Goal: Information Seeking & Learning: Learn about a topic

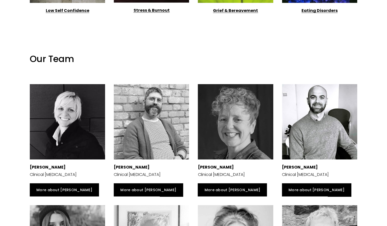
scroll to position [749, 0]
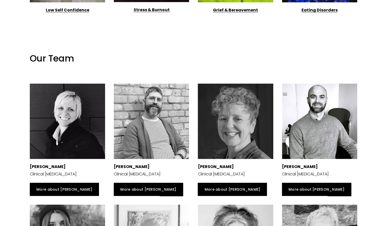
click at [311, 151] on div at bounding box center [319, 121] width 75 height 75
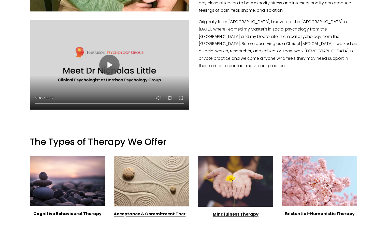
scroll to position [318, 0]
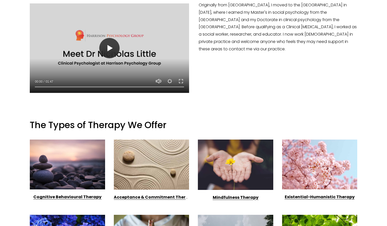
click at [109, 45] on button "Play" at bounding box center [109, 48] width 20 height 20
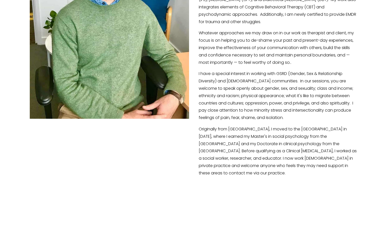
scroll to position [193, 0]
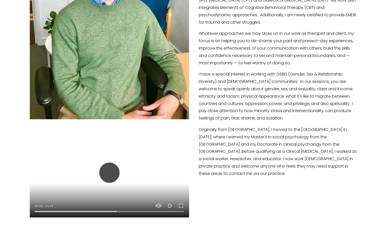
click at [111, 173] on button "Play" at bounding box center [109, 173] width 20 height 20
type input "55.05"
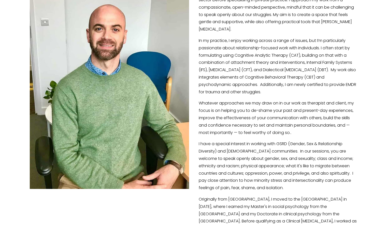
scroll to position [120, 0]
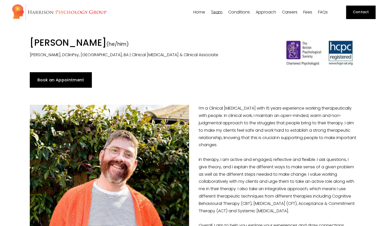
click at [0, 0] on span "All Conditions" at bounding box center [0, 0] width 0 height 0
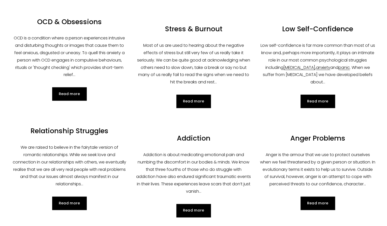
scroll to position [222, 0]
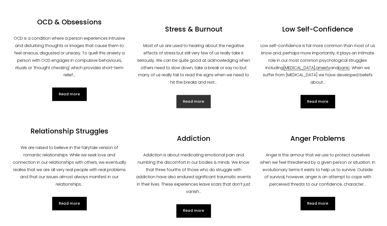
click at [198, 95] on link "Read more" at bounding box center [194, 101] width 35 height 13
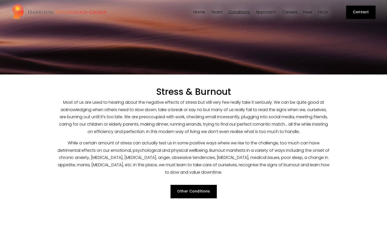
click at [219, 12] on span "Team" at bounding box center [216, 12] width 11 height 4
click at [0, 0] on span "Our Team" at bounding box center [0, 0] width 0 height 0
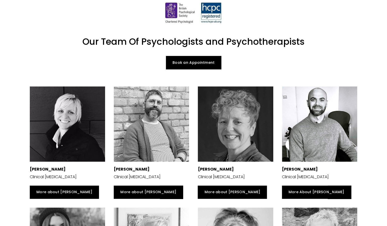
scroll to position [34, 0]
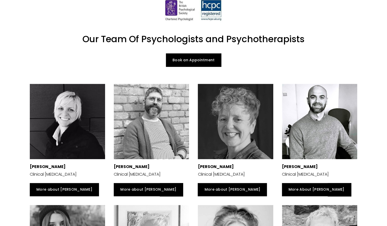
click at [157, 127] on div at bounding box center [151, 121] width 75 height 75
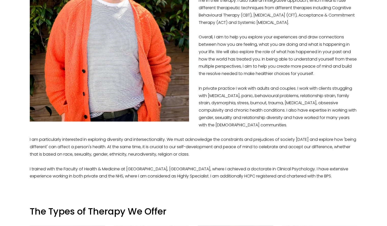
scroll to position [196, 0]
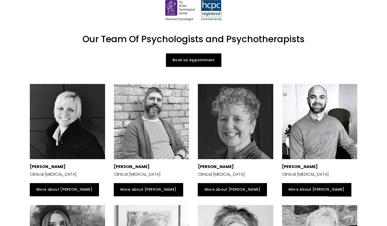
click at [154, 113] on div at bounding box center [151, 121] width 75 height 75
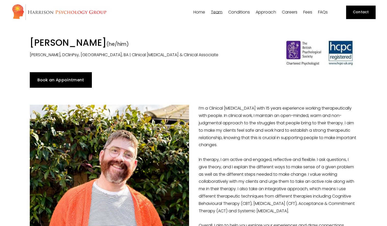
click at [217, 12] on span "Team" at bounding box center [216, 12] width 11 height 4
click at [0, 0] on span "Our Team" at bounding box center [0, 0] width 0 height 0
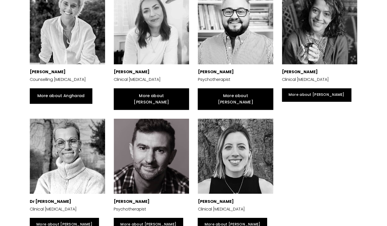
scroll to position [380, 0]
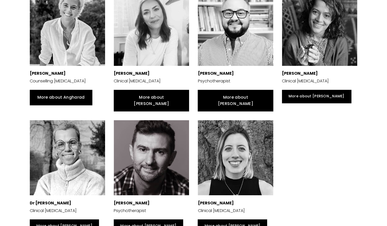
click at [43, 200] on strong "Dr [PERSON_NAME]" at bounding box center [51, 203] width 42 height 6
click at [47, 160] on div at bounding box center [67, 157] width 75 height 75
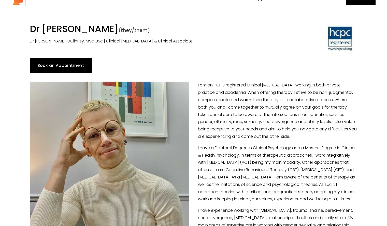
scroll to position [13, 0]
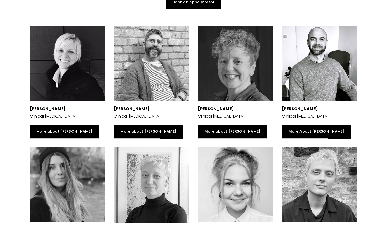
scroll to position [92, 0]
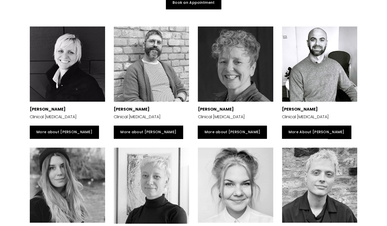
click at [66, 78] on div at bounding box center [67, 63] width 75 height 75
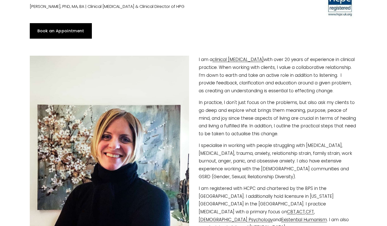
scroll to position [47, 0]
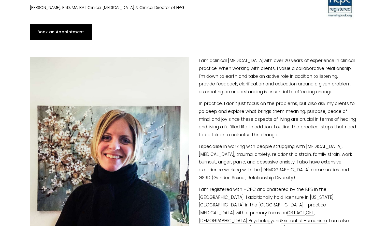
click at [301, 141] on div "I am a clinical psychologist with over 20 years of experience in clinical pract…" at bounding box center [194, 170] width 328 height 227
click at [305, 44] on div at bounding box center [193, 48] width 337 height 9
click at [291, 82] on p "I am a clinical psychologist with over 20 years of experience in clinical pract…" at bounding box center [194, 76] width 328 height 39
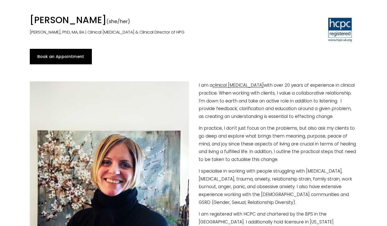
scroll to position [0, 0]
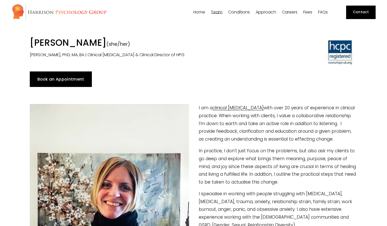
click at [216, 12] on span "Team" at bounding box center [216, 12] width 11 height 4
click at [0, 0] on span "Our Team" at bounding box center [0, 0] width 0 height 0
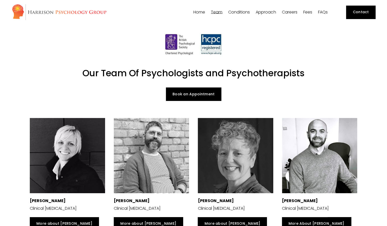
click at [234, 164] on div at bounding box center [235, 155] width 75 height 75
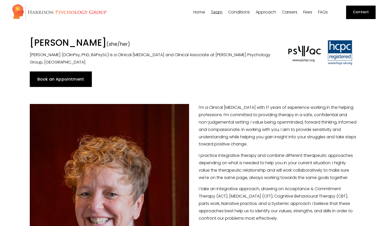
click at [215, 10] on span "Team" at bounding box center [216, 12] width 11 height 4
click at [0, 0] on span "Our Team" at bounding box center [0, 0] width 0 height 0
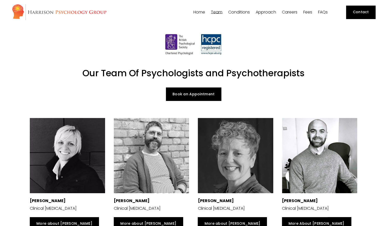
click at [171, 162] on div at bounding box center [151, 155] width 75 height 75
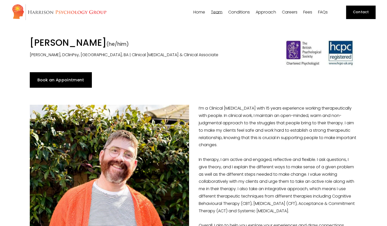
click at [0, 0] on span "[PERSON_NAME]" at bounding box center [0, 0] width 0 height 0
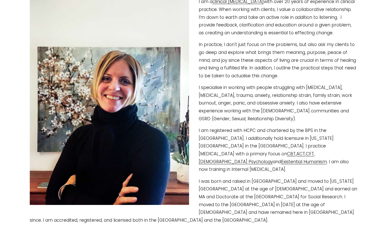
scroll to position [104, 0]
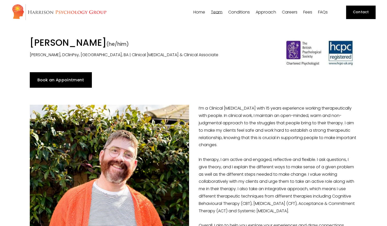
click at [0, 0] on span "Our Team" at bounding box center [0, 0] width 0 height 0
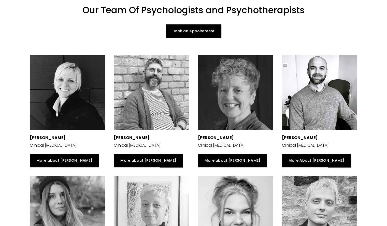
scroll to position [63, 0]
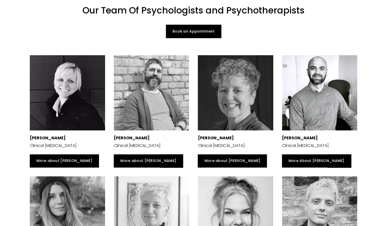
click at [304, 108] on div at bounding box center [319, 92] width 75 height 75
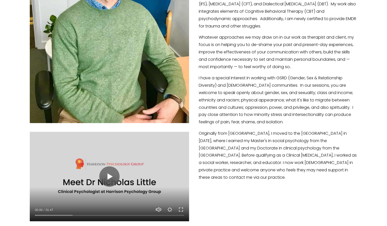
scroll to position [190, 0]
click at [110, 177] on button "Play" at bounding box center [109, 176] width 20 height 20
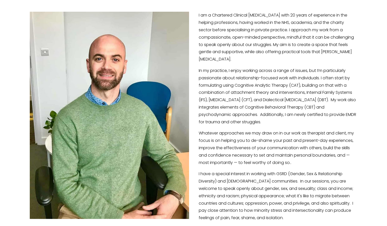
scroll to position [93, 0]
type input "39.29"
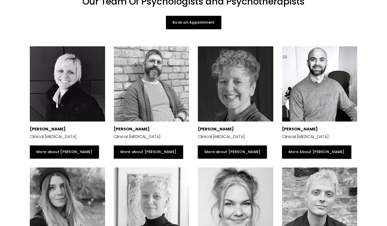
scroll to position [72, 0]
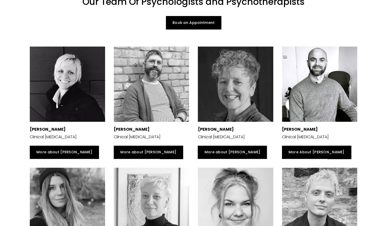
click at [141, 102] on div at bounding box center [151, 84] width 75 height 75
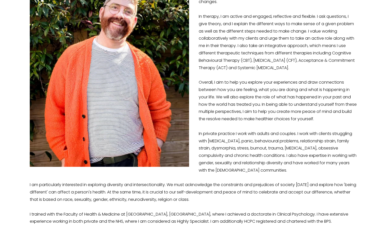
scroll to position [154, 0]
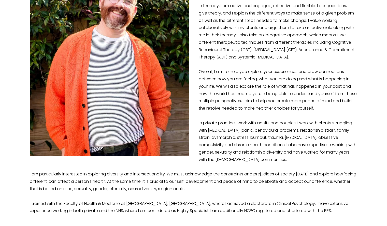
click at [339, 176] on p "I’m a Clinical Psychologist with 15 years experience working therapeutically wi…" at bounding box center [194, 83] width 328 height 264
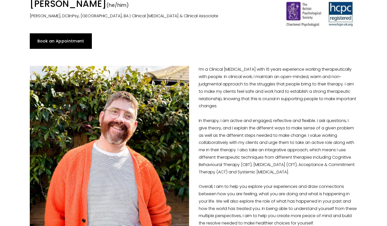
scroll to position [0, 0]
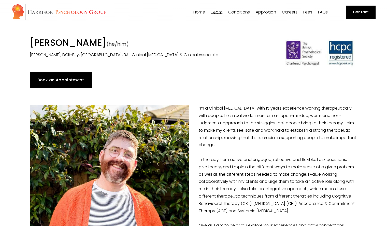
click at [63, 82] on link "Book an Appointment" at bounding box center [61, 79] width 62 height 15
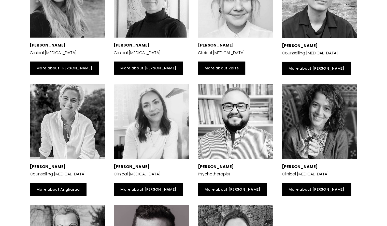
scroll to position [992, 0]
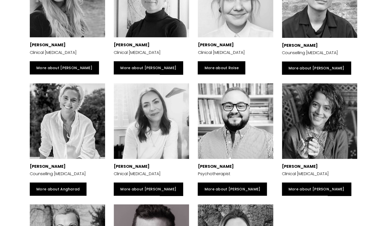
click at [222, 116] on div at bounding box center [235, 121] width 75 height 75
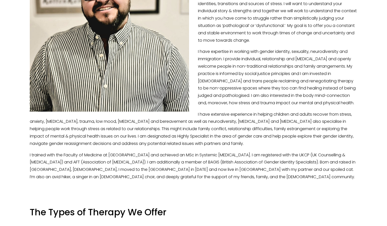
scroll to position [175, 0]
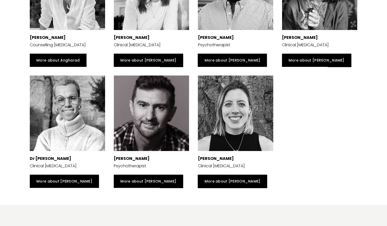
scroll to position [1121, 0]
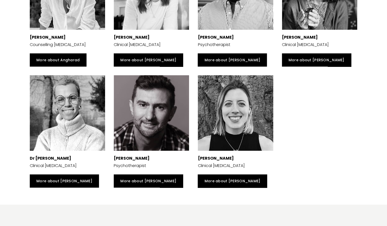
click at [156, 118] on div at bounding box center [151, 112] width 75 height 75
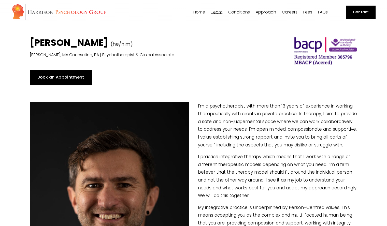
type input "5.92"
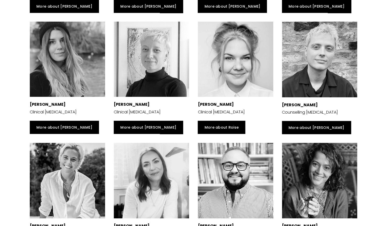
scroll to position [932, 0]
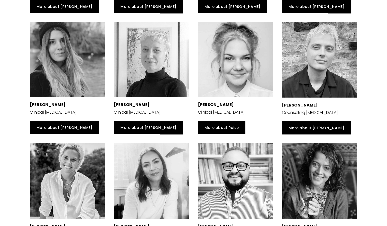
click at [317, 186] on div at bounding box center [319, 180] width 75 height 75
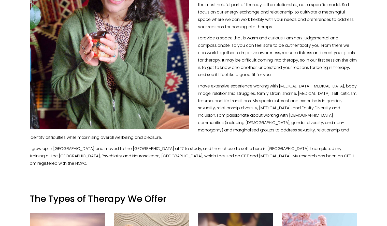
scroll to position [179, 0]
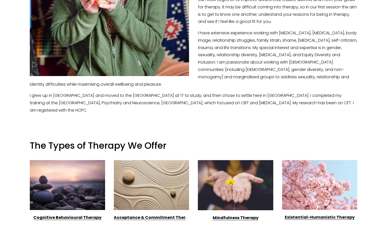
click at [199, 140] on h1 "The Types of Therapy We Offer" at bounding box center [194, 145] width 328 height 11
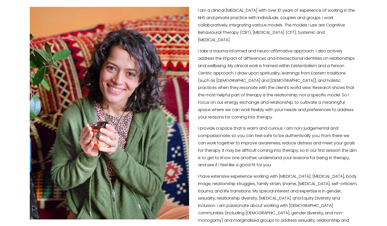
scroll to position [84, 0]
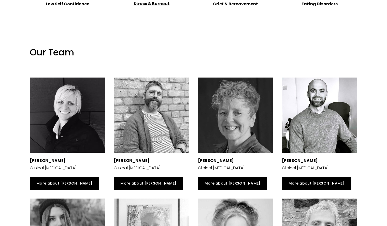
scroll to position [757, 0]
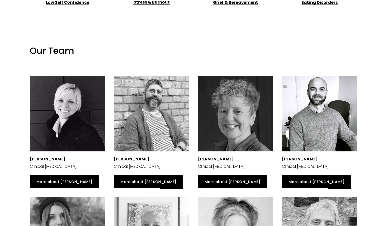
click at [143, 104] on div at bounding box center [151, 113] width 75 height 75
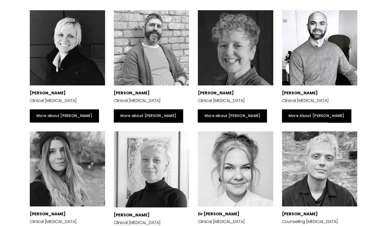
scroll to position [108, 0]
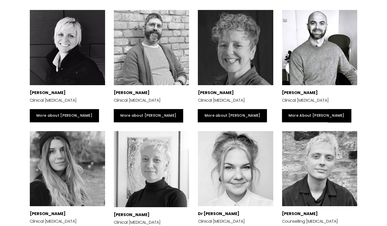
click at [290, 60] on div at bounding box center [319, 47] width 75 height 75
click at [66, 152] on div at bounding box center [67, 168] width 75 height 75
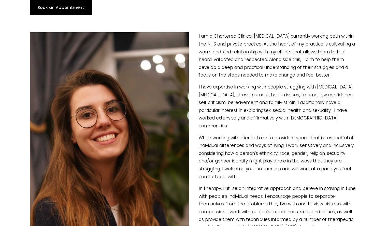
scroll to position [73, 0]
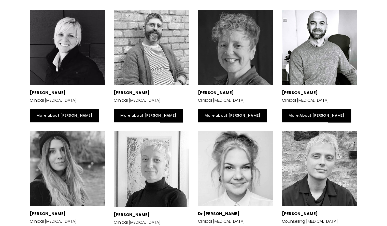
scroll to position [142, 0]
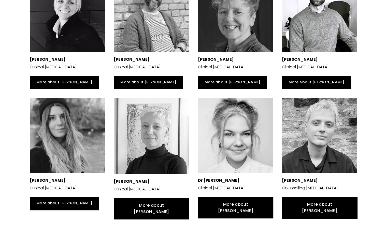
click at [335, 145] on div at bounding box center [319, 135] width 75 height 75
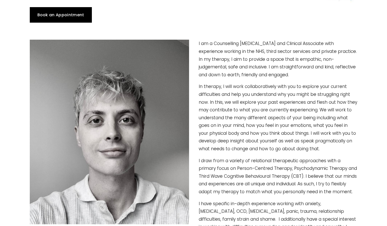
scroll to position [66, 0]
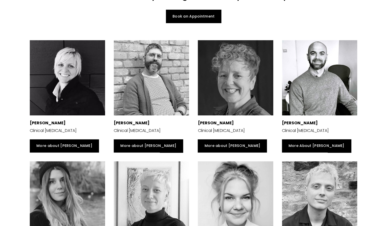
scroll to position [78, 0]
click at [152, 66] on div at bounding box center [151, 77] width 75 height 75
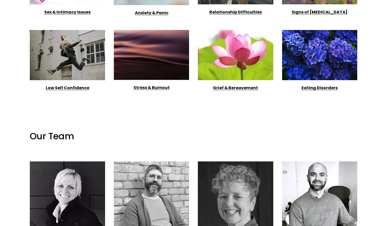
scroll to position [672, 0]
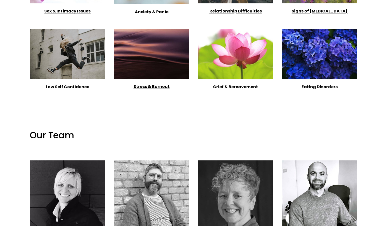
click at [149, 87] on strong "Stress & Burnout" at bounding box center [151, 87] width 36 height 6
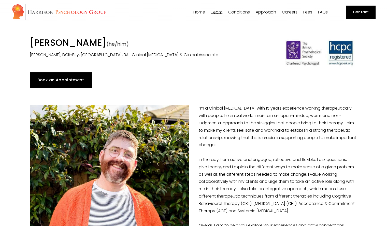
click at [61, 82] on link "Book an Appointment" at bounding box center [61, 79] width 62 height 15
click at [211, 10] on link "Team" at bounding box center [216, 12] width 11 height 5
click at [0, 0] on span "Our Team" at bounding box center [0, 0] width 0 height 0
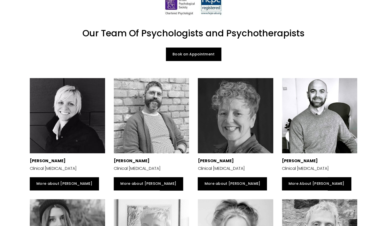
scroll to position [39, 0]
